Goal: Navigation & Orientation: Find specific page/section

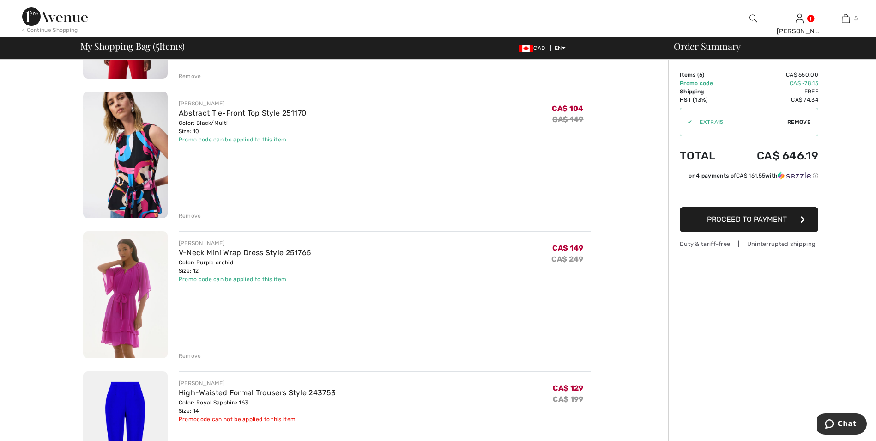
scroll to position [323, 0]
click at [135, 299] on img at bounding box center [125, 294] width 85 height 127
click at [139, 200] on img at bounding box center [125, 155] width 85 height 127
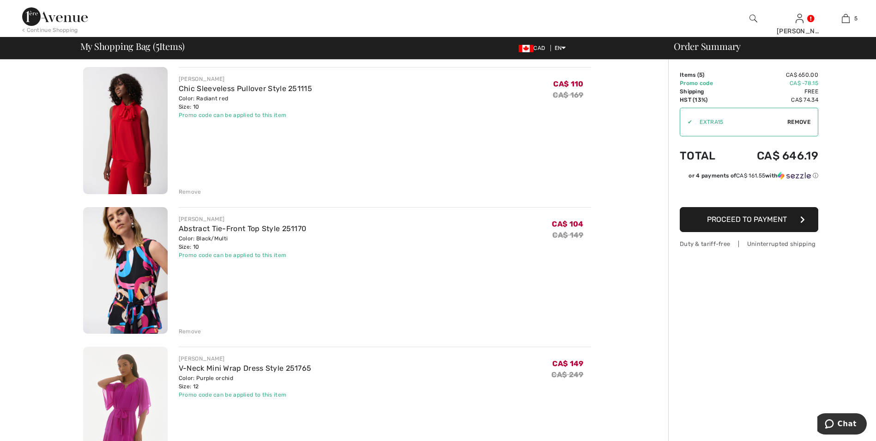
scroll to position [185, 0]
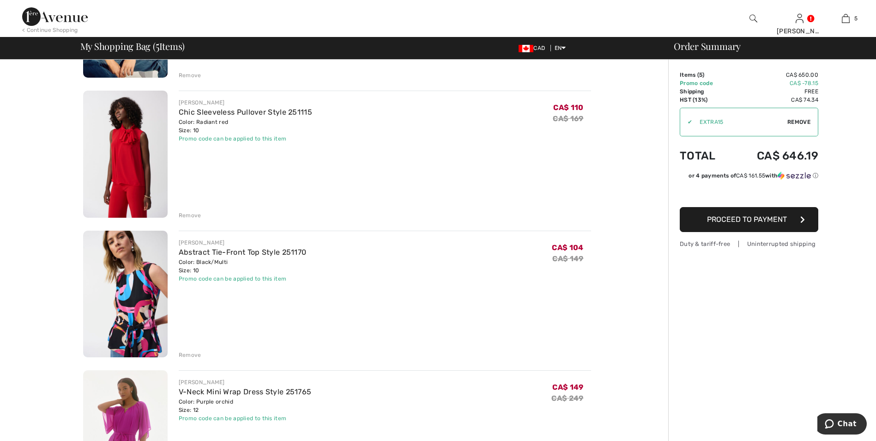
click at [120, 181] on img at bounding box center [125, 154] width 85 height 127
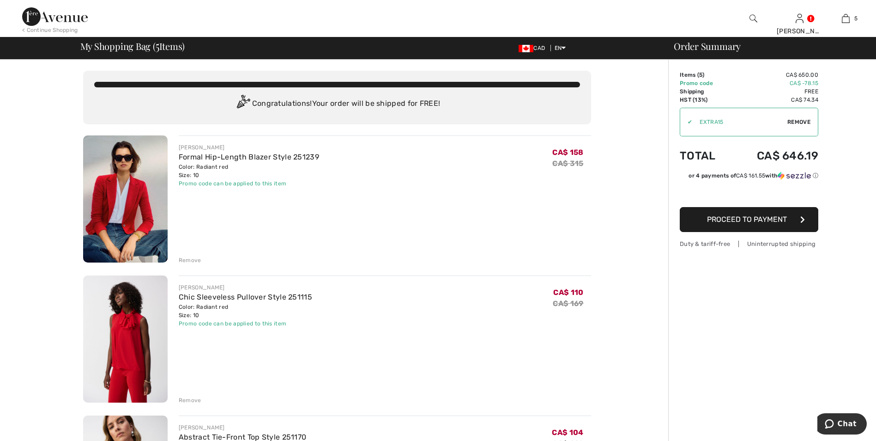
click at [106, 197] on img at bounding box center [125, 198] width 85 height 127
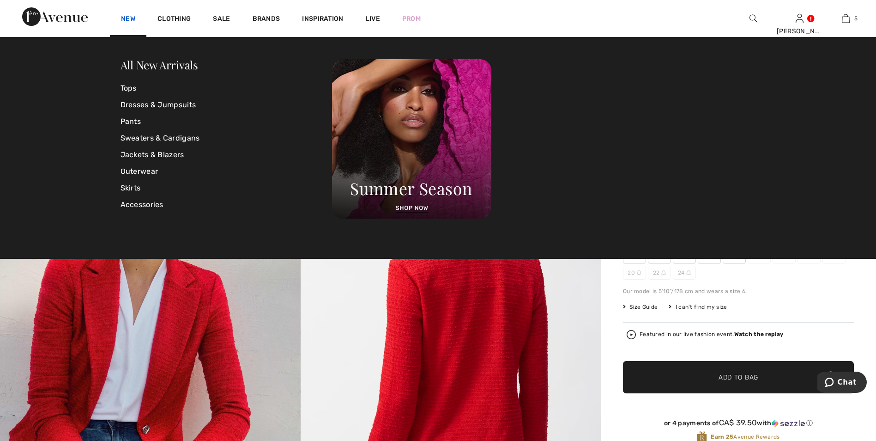
click at [127, 18] on link "New" at bounding box center [128, 20] width 14 height 10
click at [130, 16] on link "New" at bounding box center [128, 20] width 14 height 10
click at [142, 70] on link "All New Arrivals" at bounding box center [160, 64] width 78 height 15
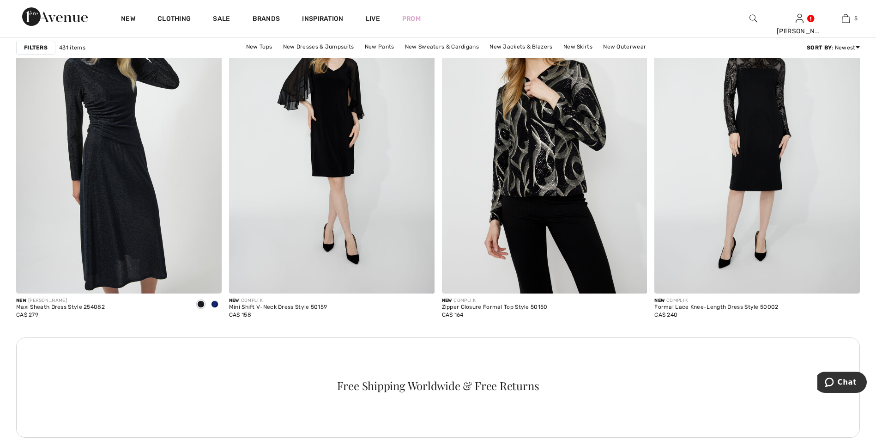
scroll to position [4018, 0]
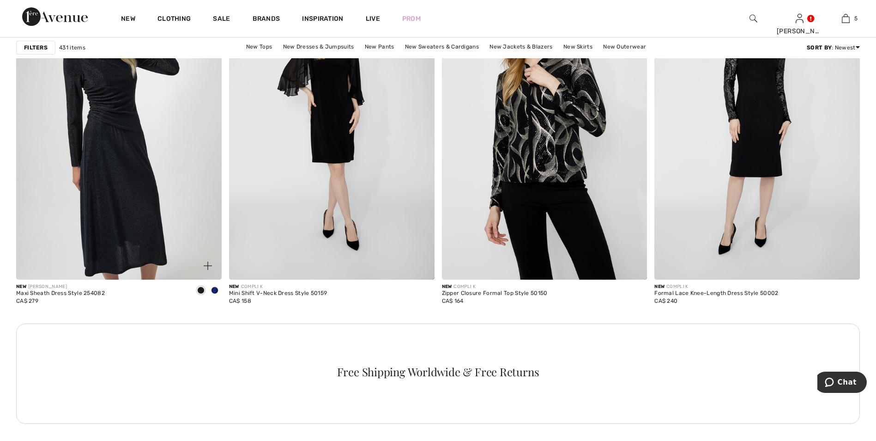
click at [213, 289] on span at bounding box center [214, 289] width 7 height 7
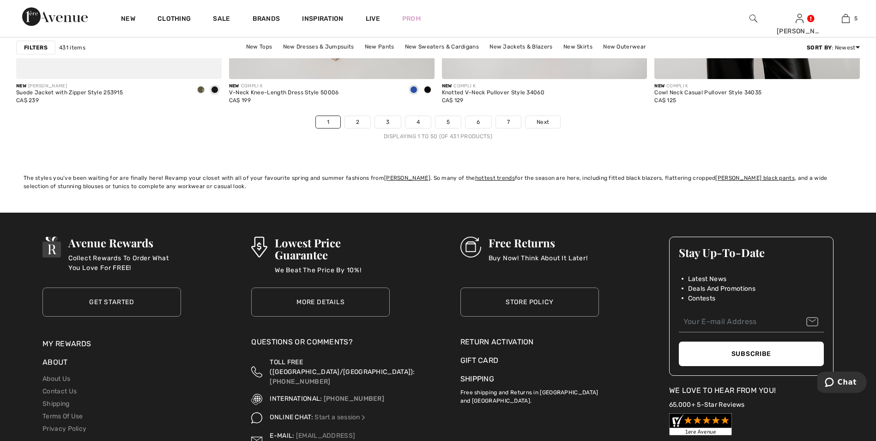
scroll to position [5404, 0]
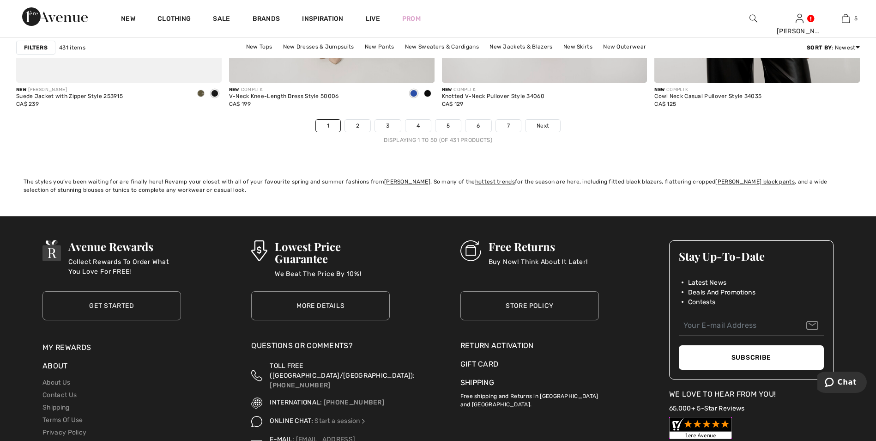
click at [355, 133] on nav "1 2 3 4 5 6 7 Next Displaying 1 to 50 (of 431 products)" at bounding box center [438, 131] width 844 height 25
click at [354, 128] on link "2" at bounding box center [357, 126] width 25 height 12
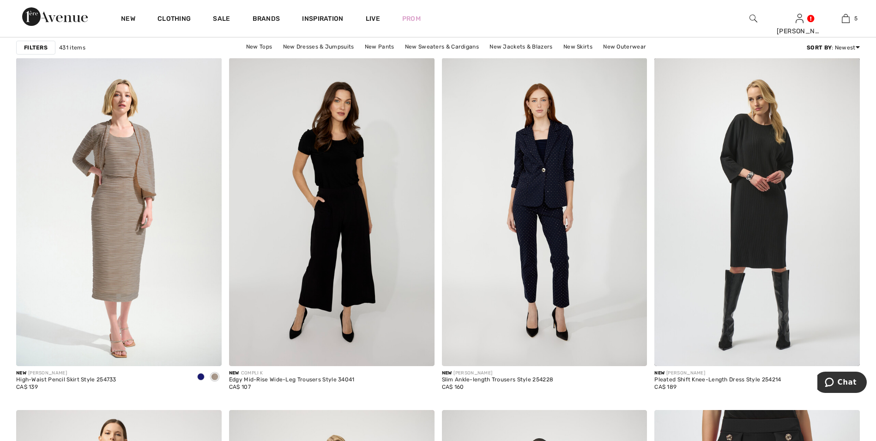
scroll to position [1709, 0]
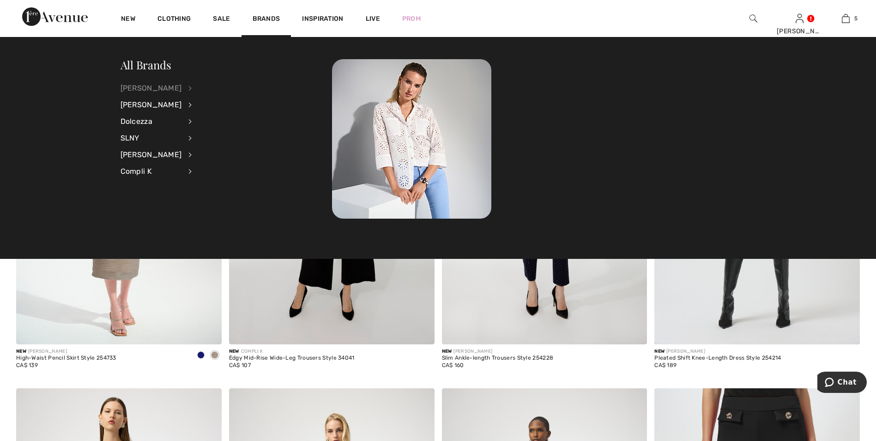
click at [170, 87] on div "[PERSON_NAME]" at bounding box center [151, 88] width 61 height 17
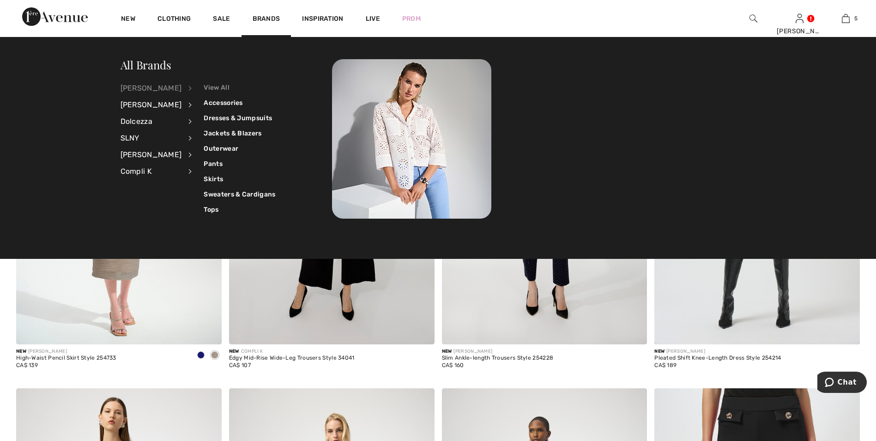
click at [214, 90] on link "View All" at bounding box center [240, 87] width 72 height 15
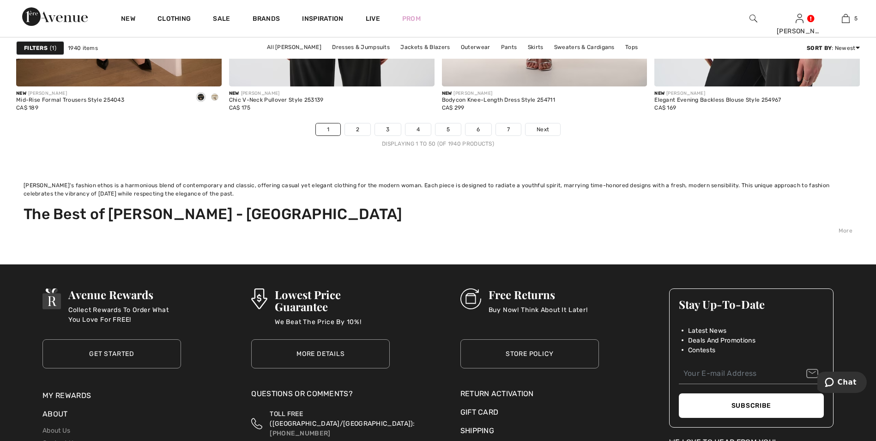
scroll to position [5635, 0]
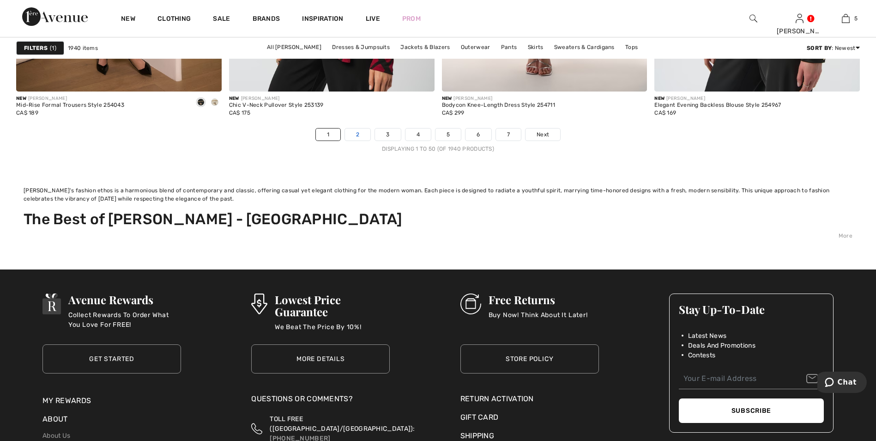
click at [350, 137] on link "2" at bounding box center [357, 134] width 25 height 12
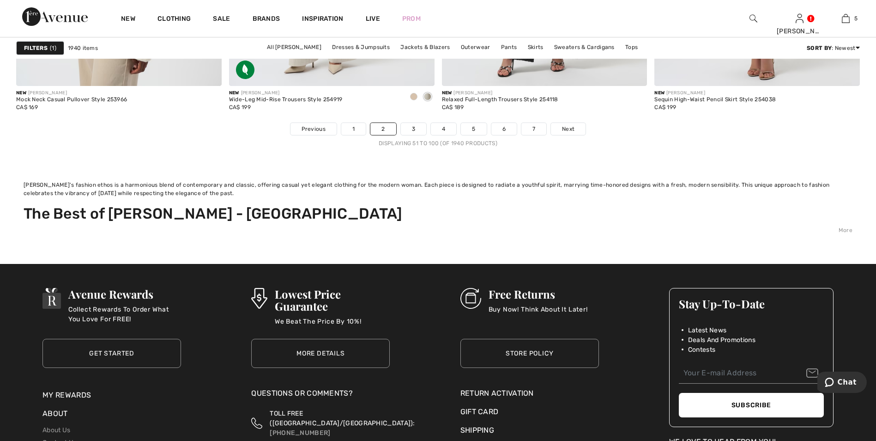
scroll to position [5681, 0]
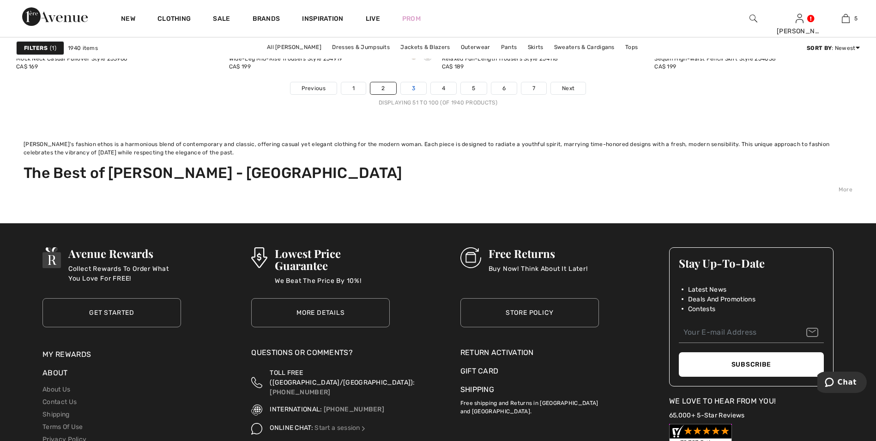
click at [413, 91] on link "3" at bounding box center [413, 88] width 25 height 12
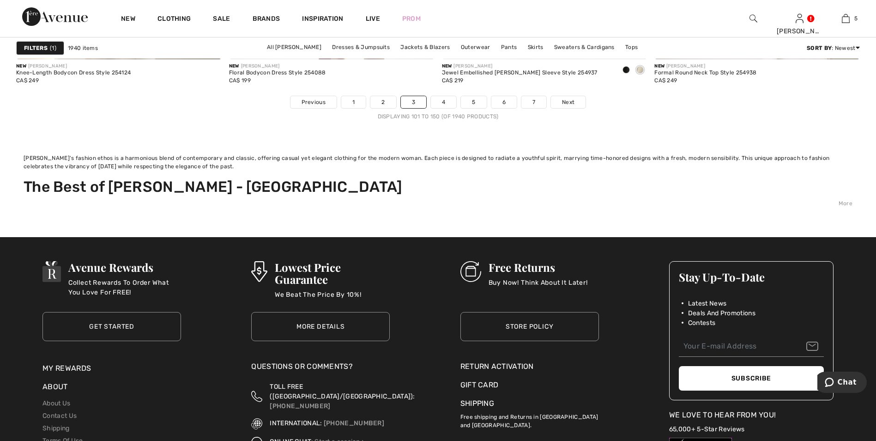
scroll to position [5681, 0]
